Goal: Navigation & Orientation: Find specific page/section

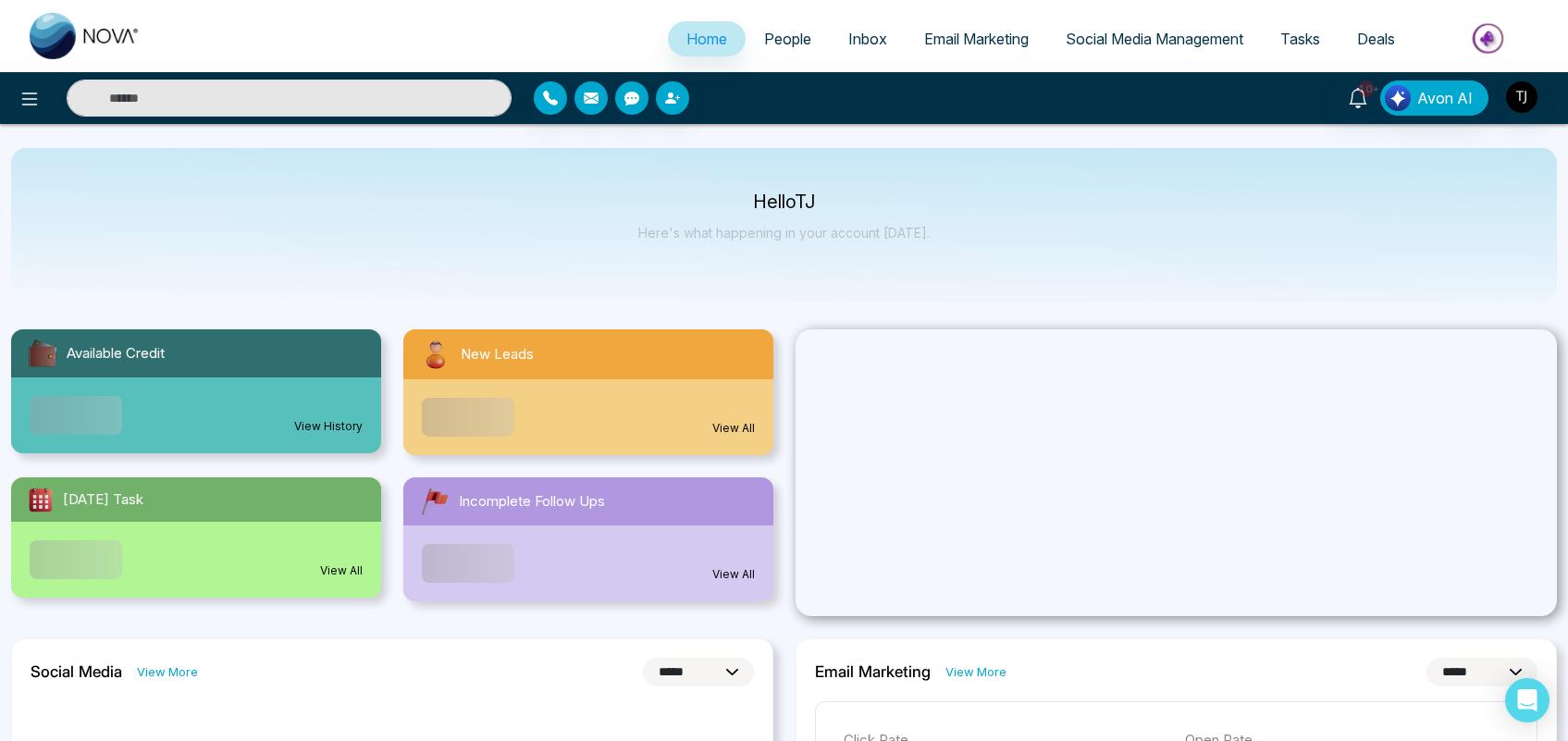
select select "*"
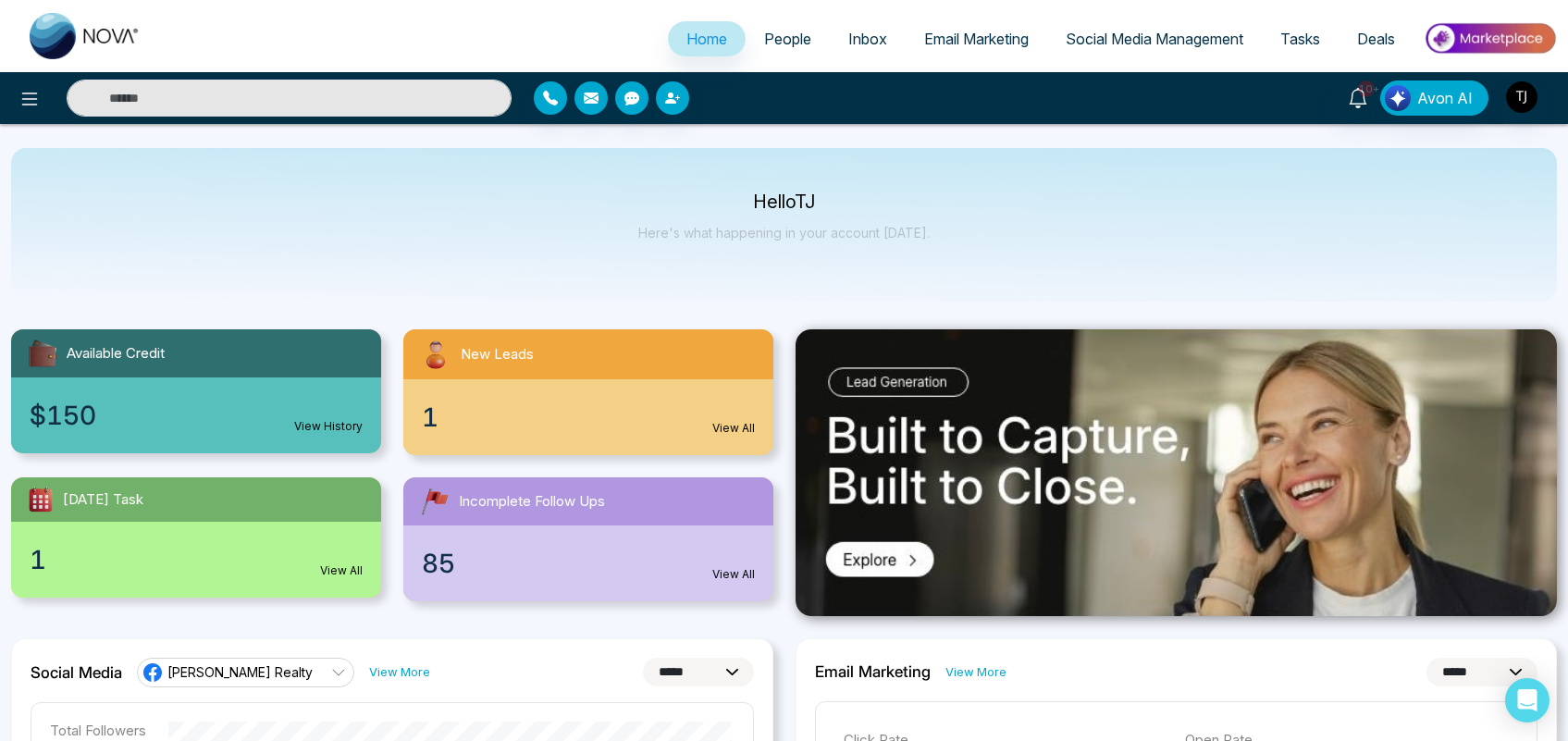
click at [774, 33] on span "People" at bounding box center [787, 39] width 47 height 19
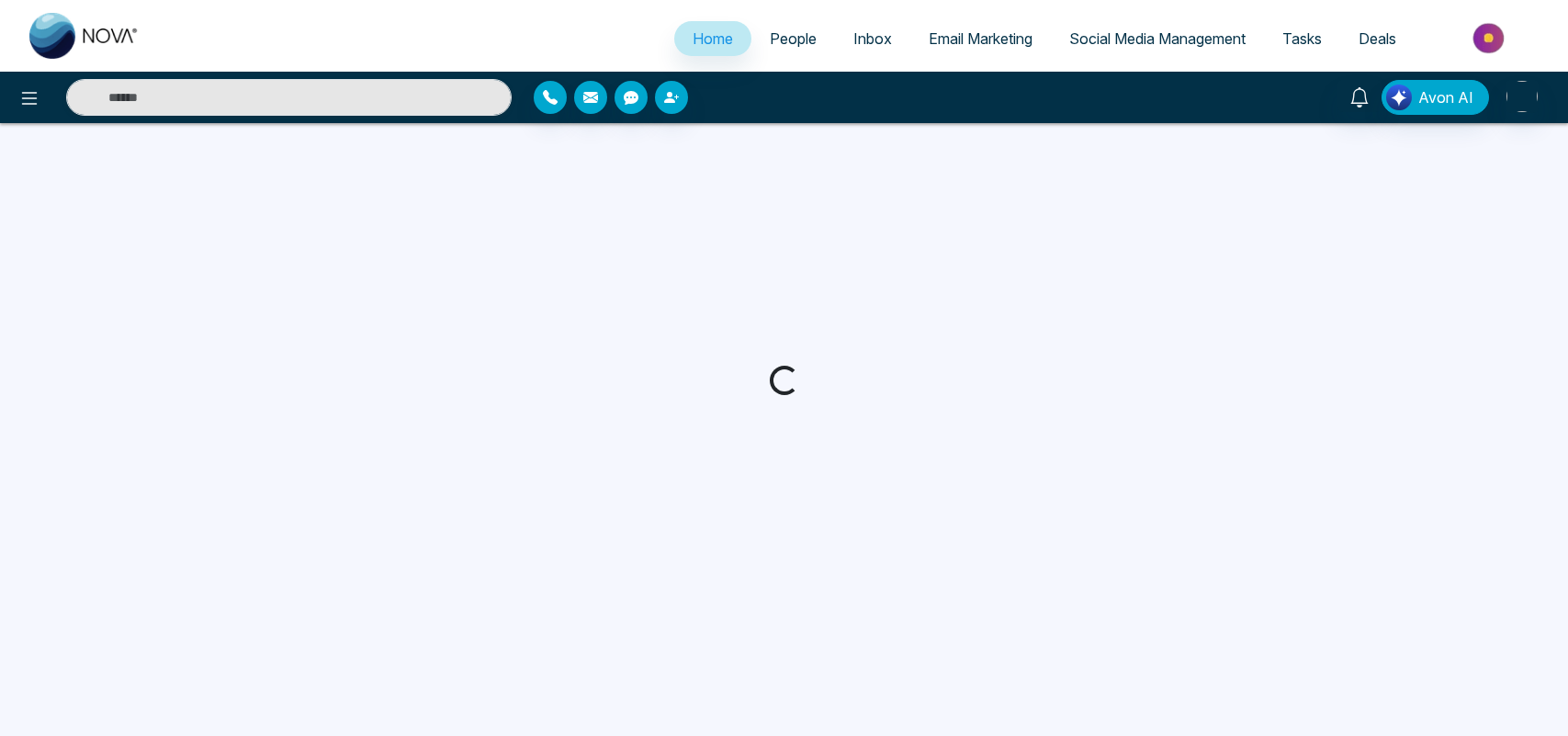
select select "*"
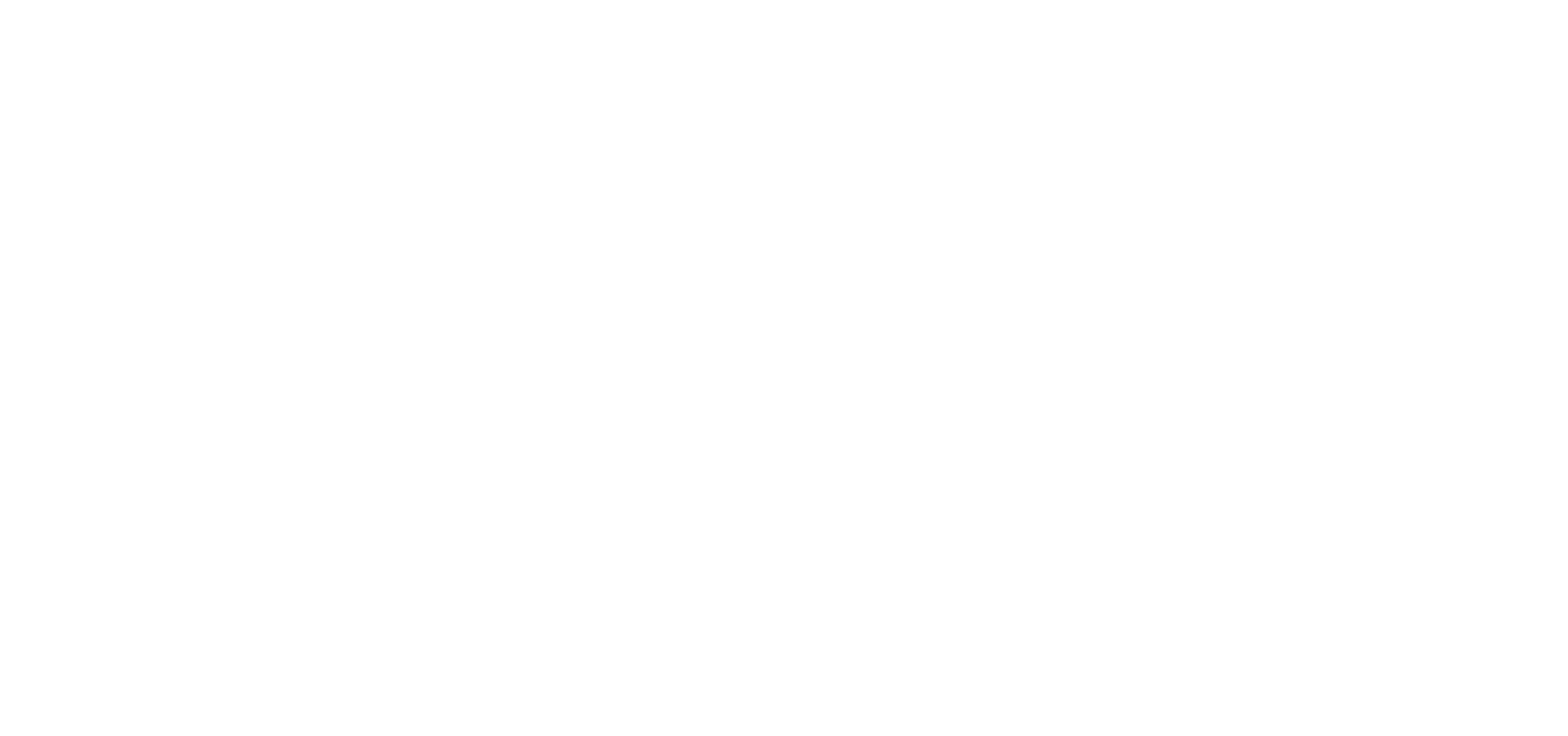
select select "*"
